Goal: Contribute content: Contribute content

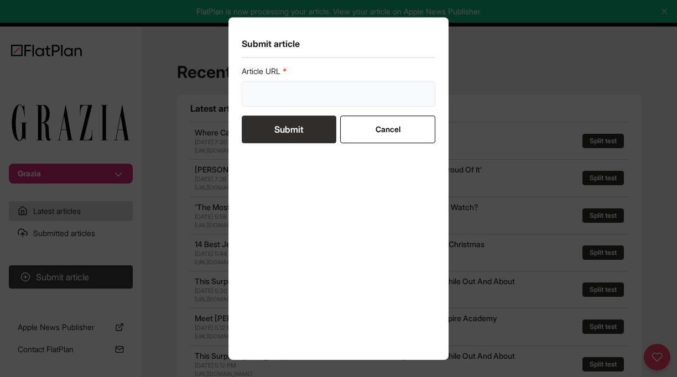
click at [338, 92] on input "url" at bounding box center [339, 93] width 194 height 25
paste input "[URL][DOMAIN_NAME]"
type input "[URL][DOMAIN_NAME]"
click at [282, 134] on button "Submit" at bounding box center [289, 130] width 95 height 28
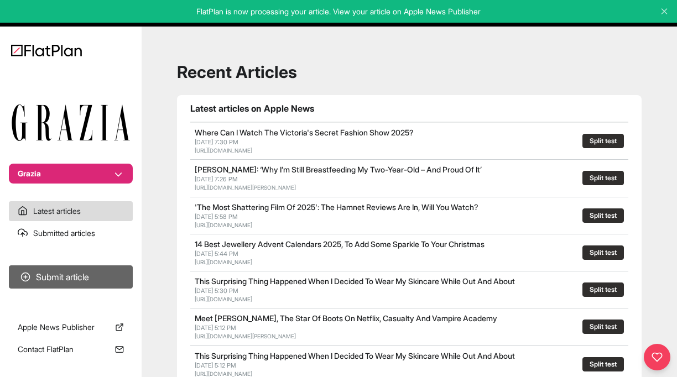
click at [84, 284] on button "Submit article" at bounding box center [71, 277] width 124 height 23
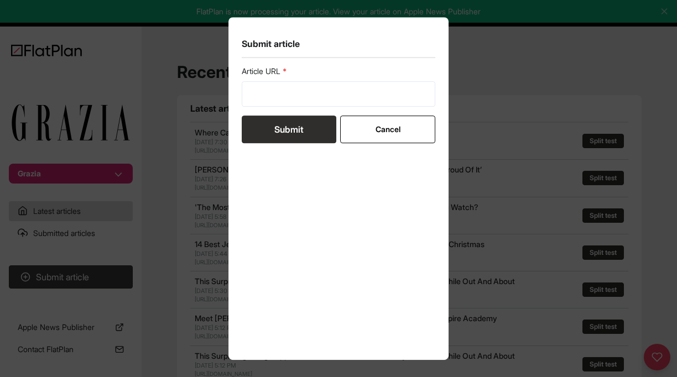
click at [263, 112] on form "Article URL Submit Cancel" at bounding box center [339, 104] width 194 height 77
click at [267, 97] on input "url" at bounding box center [339, 93] width 194 height 25
paste input "[URL][DOMAIN_NAME]"
type input "[URL][DOMAIN_NAME]"
click at [273, 127] on button "Submit" at bounding box center [289, 130] width 95 height 28
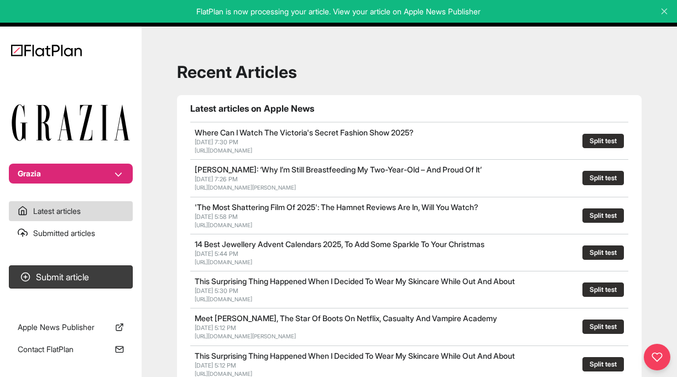
click at [92, 0] on div "FlatPlan is now processing your article. View your article on Apple News Publis…" at bounding box center [338, 11] width 677 height 23
click at [71, 279] on button "Submit article" at bounding box center [71, 277] width 124 height 23
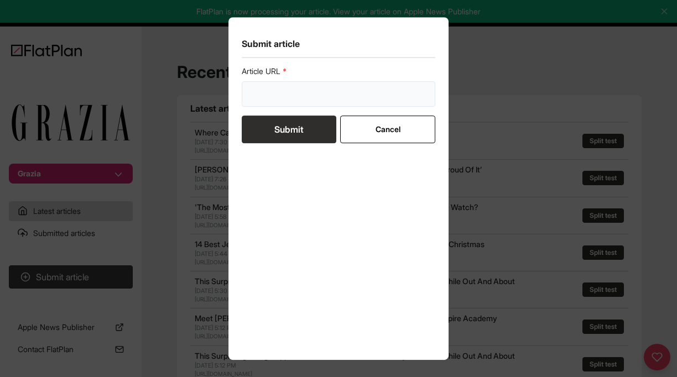
click at [308, 105] on input "url" at bounding box center [339, 93] width 194 height 25
paste input "[URL][DOMAIN_NAME]"
type input "[URL][DOMAIN_NAME]"
click at [297, 121] on button "Submit" at bounding box center [289, 130] width 95 height 28
